Goal: Task Accomplishment & Management: Complete application form

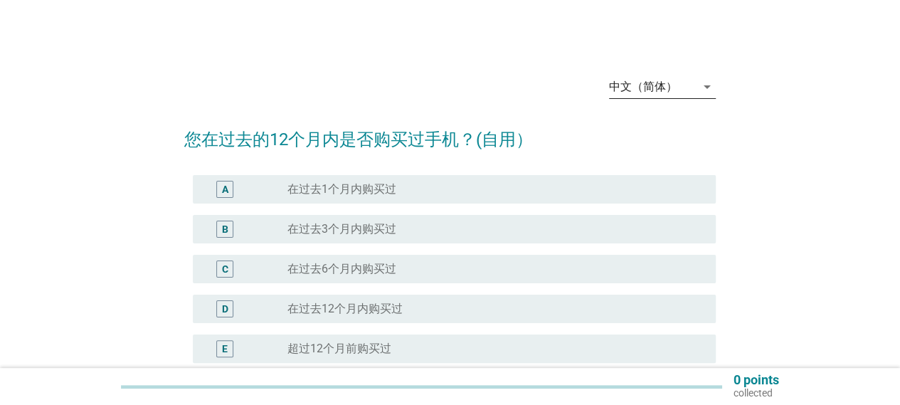
click at [696, 87] on div "arrow_drop_down" at bounding box center [706, 86] width 20 height 17
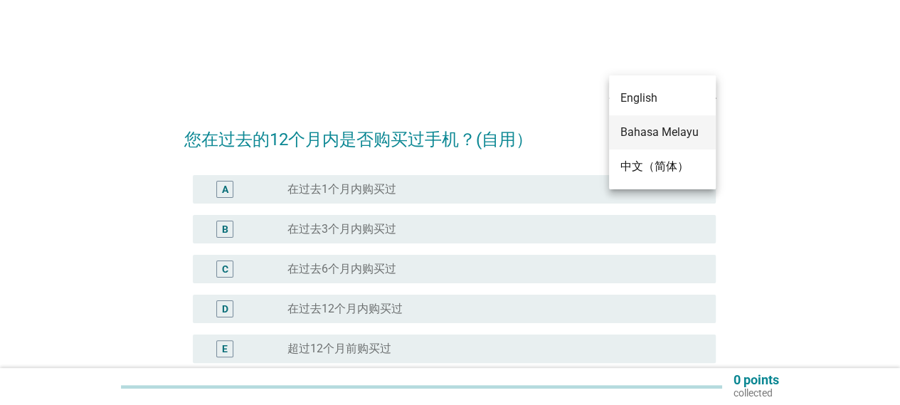
click at [672, 127] on div "Bahasa Melayu" at bounding box center [662, 132] width 84 height 17
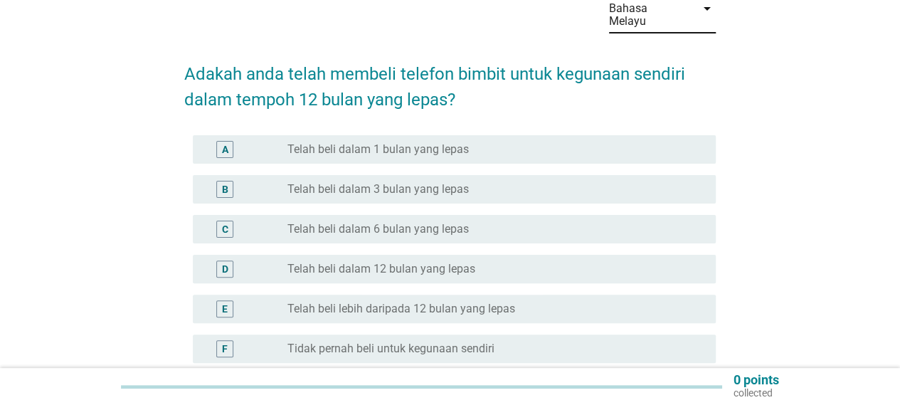
scroll to position [142, 0]
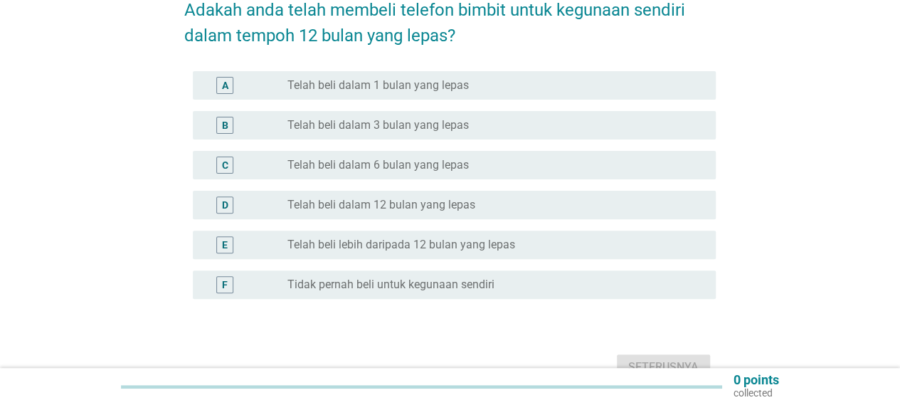
click at [253, 276] on div "F" at bounding box center [245, 284] width 83 height 17
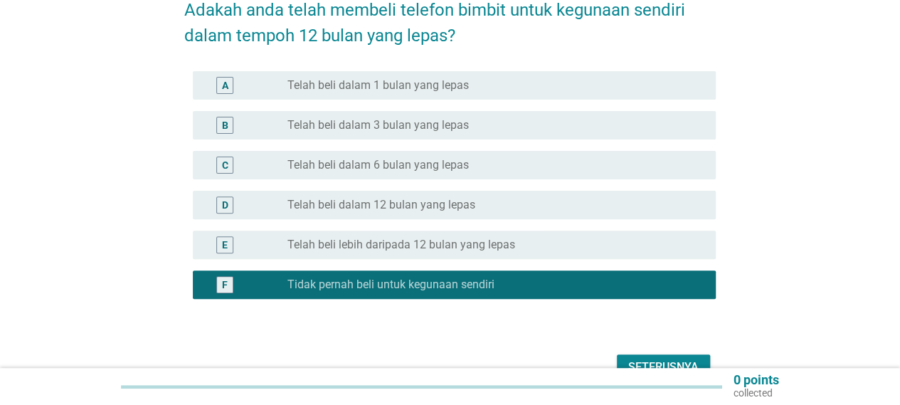
click at [262, 238] on div "E" at bounding box center [245, 244] width 83 height 17
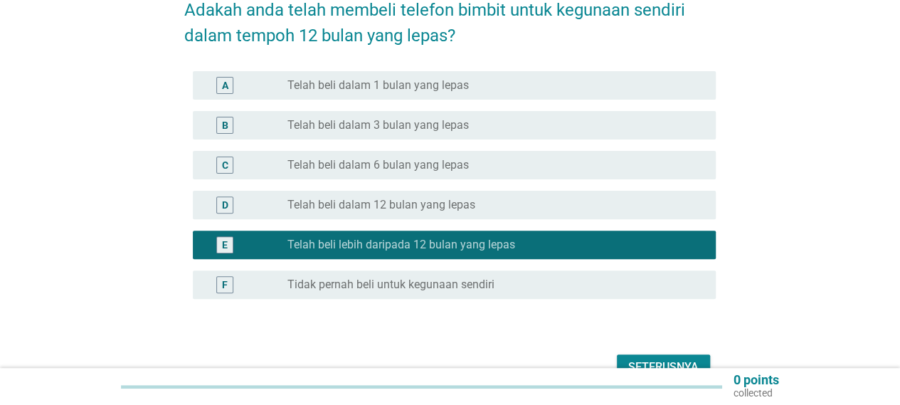
click at [652, 359] on div "Seterusnya" at bounding box center [663, 367] width 70 height 17
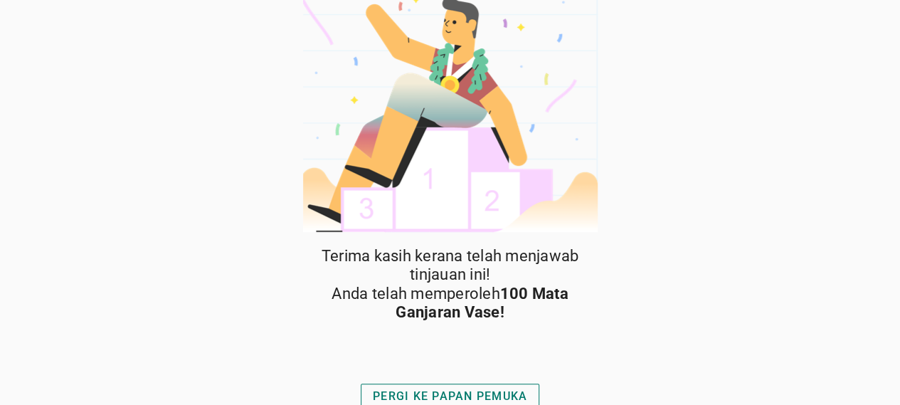
scroll to position [25, 0]
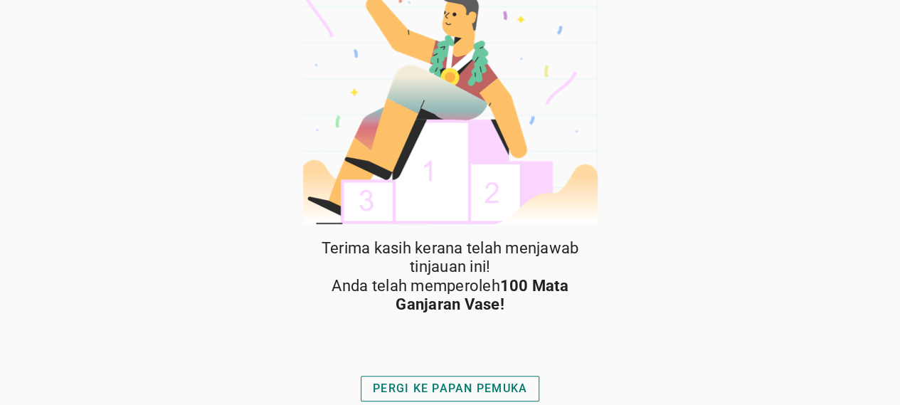
click at [420, 388] on div "PERGI KE PAPAN PEMUKA" at bounding box center [450, 388] width 154 height 17
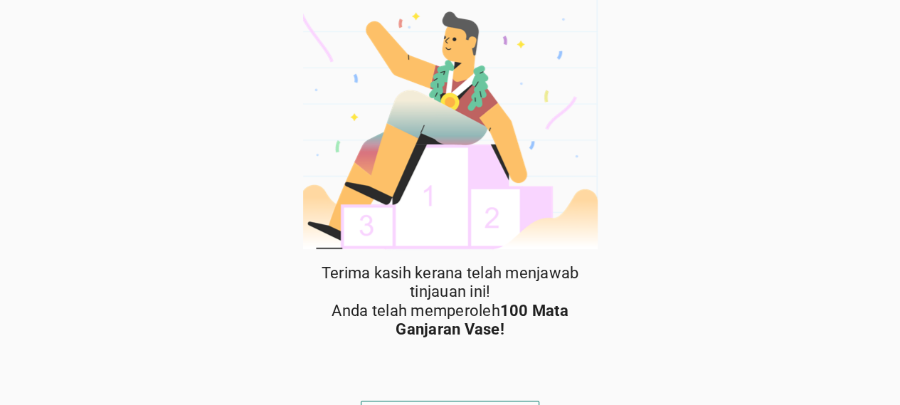
scroll to position [25, 0]
